Goal: Transaction & Acquisition: Subscribe to service/newsletter

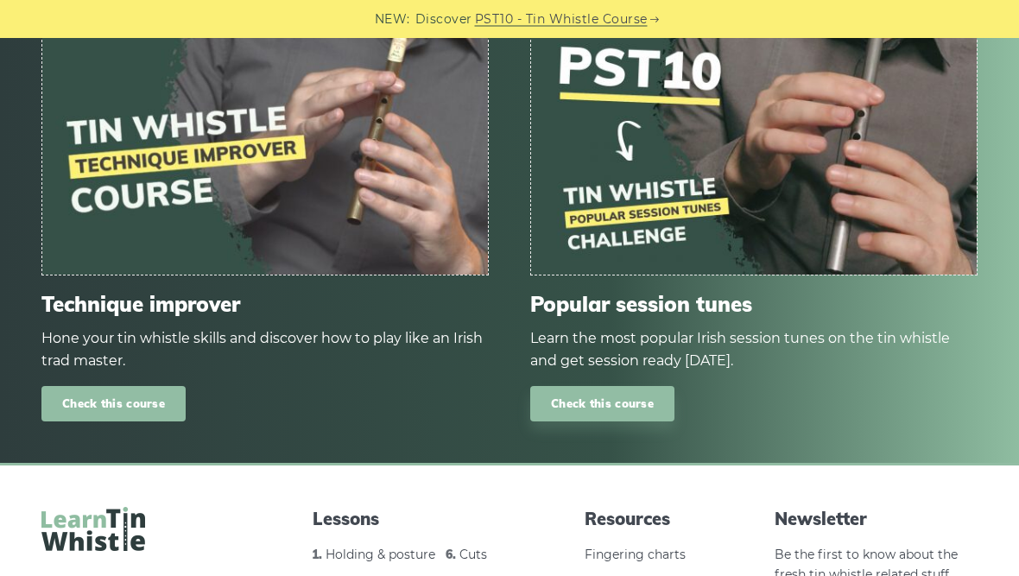
scroll to position [2249, 0]
click at [122, 394] on link "Check this course" at bounding box center [113, 403] width 144 height 35
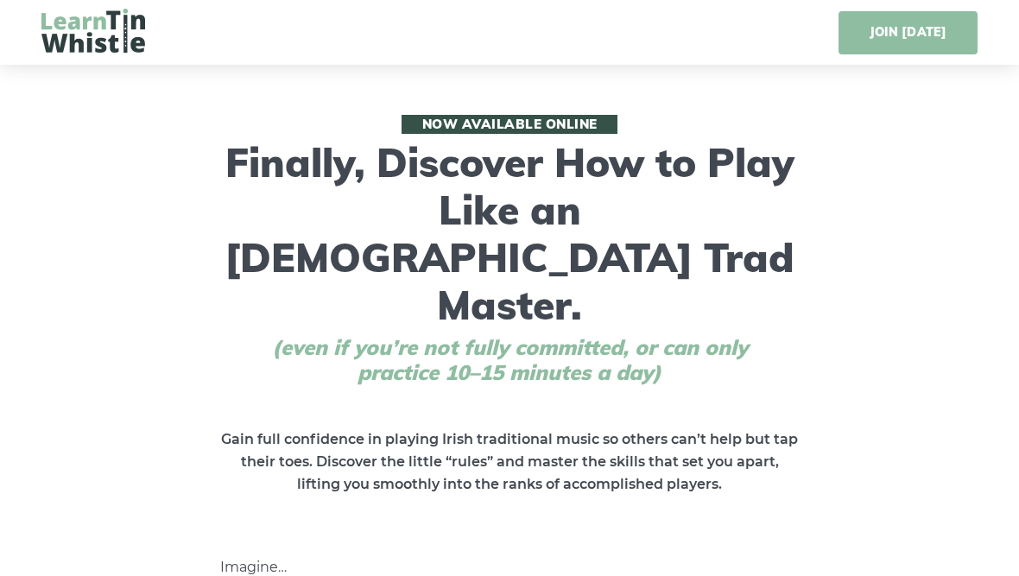
click at [894, 30] on link "JOIN TODAY" at bounding box center [907, 32] width 139 height 43
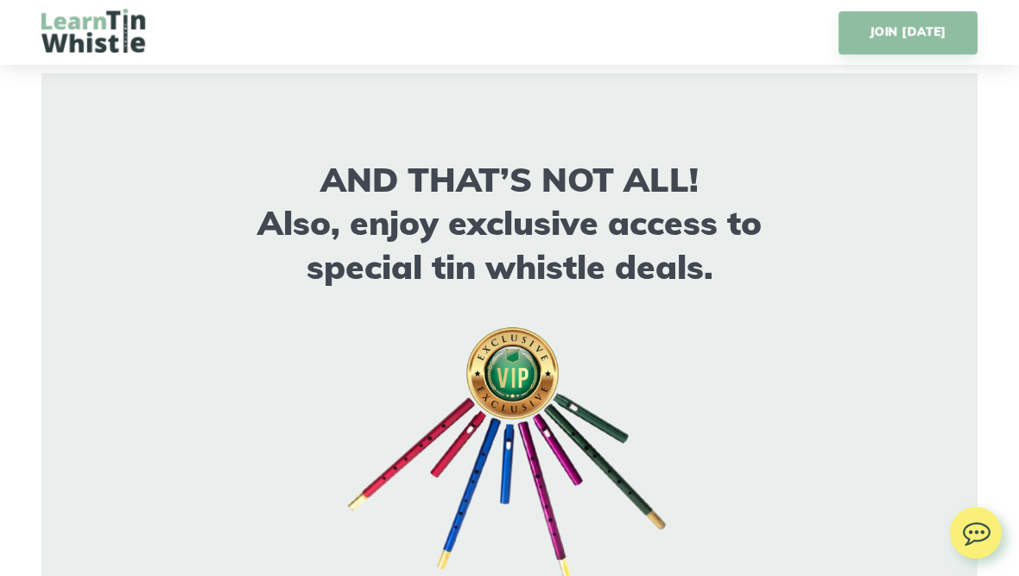
scroll to position [13983, 0]
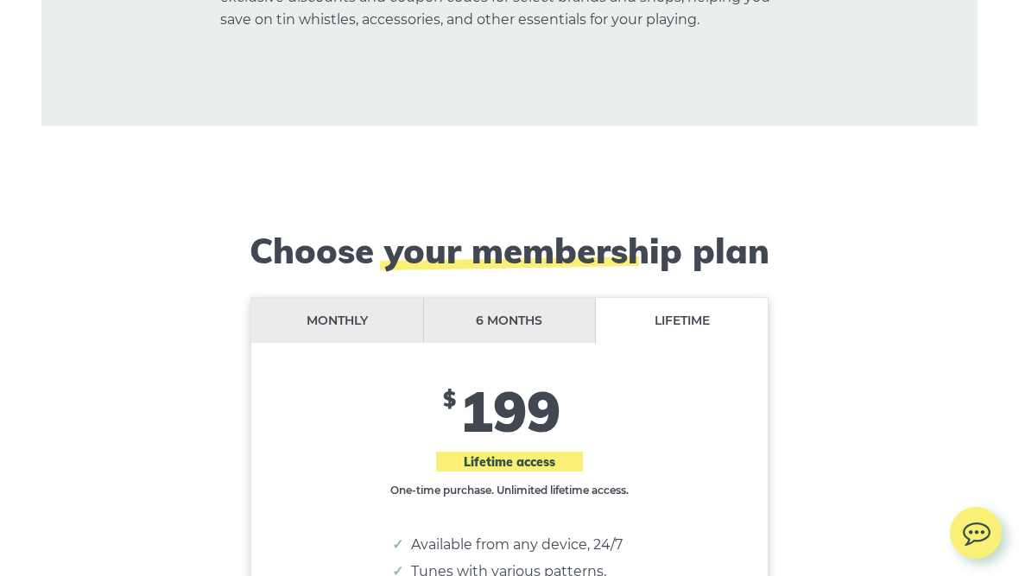
click at [342, 298] on li "Monthly" at bounding box center [337, 321] width 173 height 46
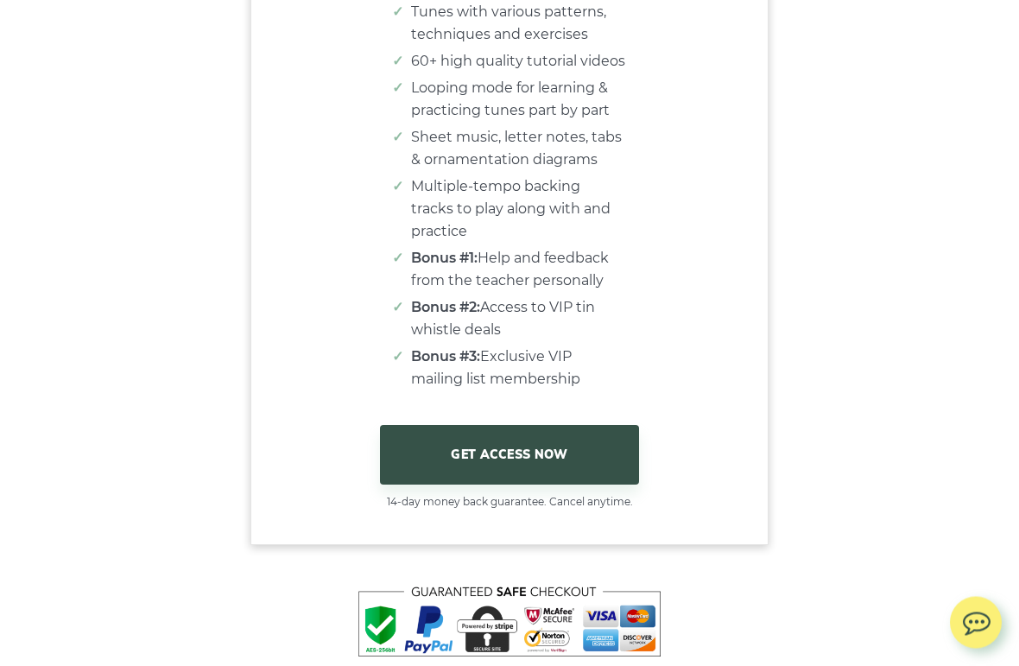
scroll to position [14530, 0]
click at [539, 425] on link "GET ACCESS NOW" at bounding box center [509, 454] width 259 height 59
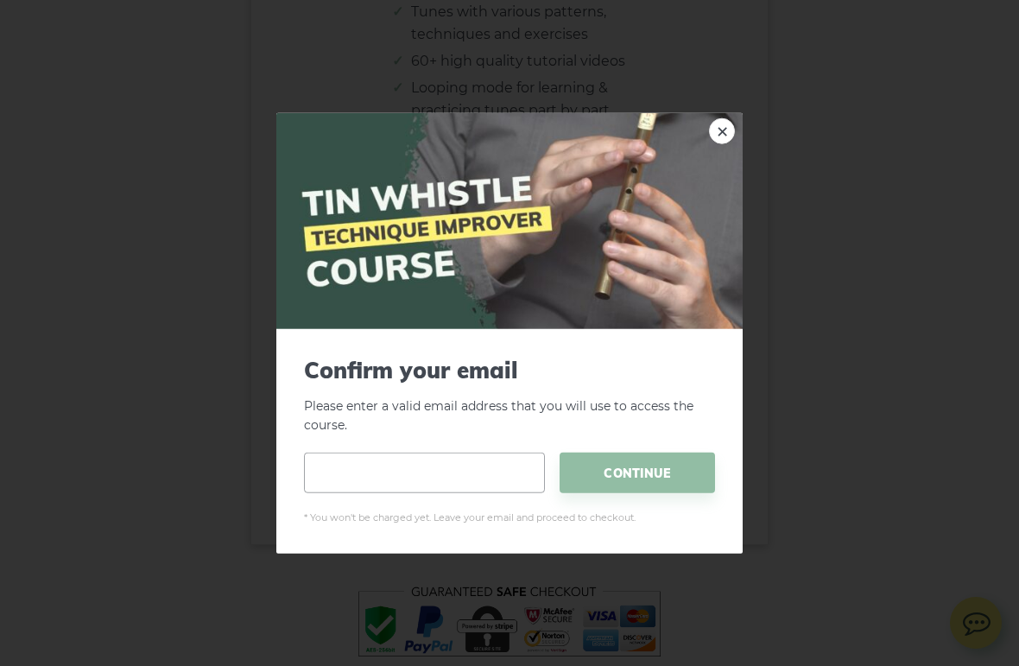
click at [470, 483] on input "email" at bounding box center [424, 472] width 241 height 41
type input "**********"
click at [657, 479] on span "CONTINUE" at bounding box center [636, 472] width 155 height 41
